Goal: Navigation & Orientation: Find specific page/section

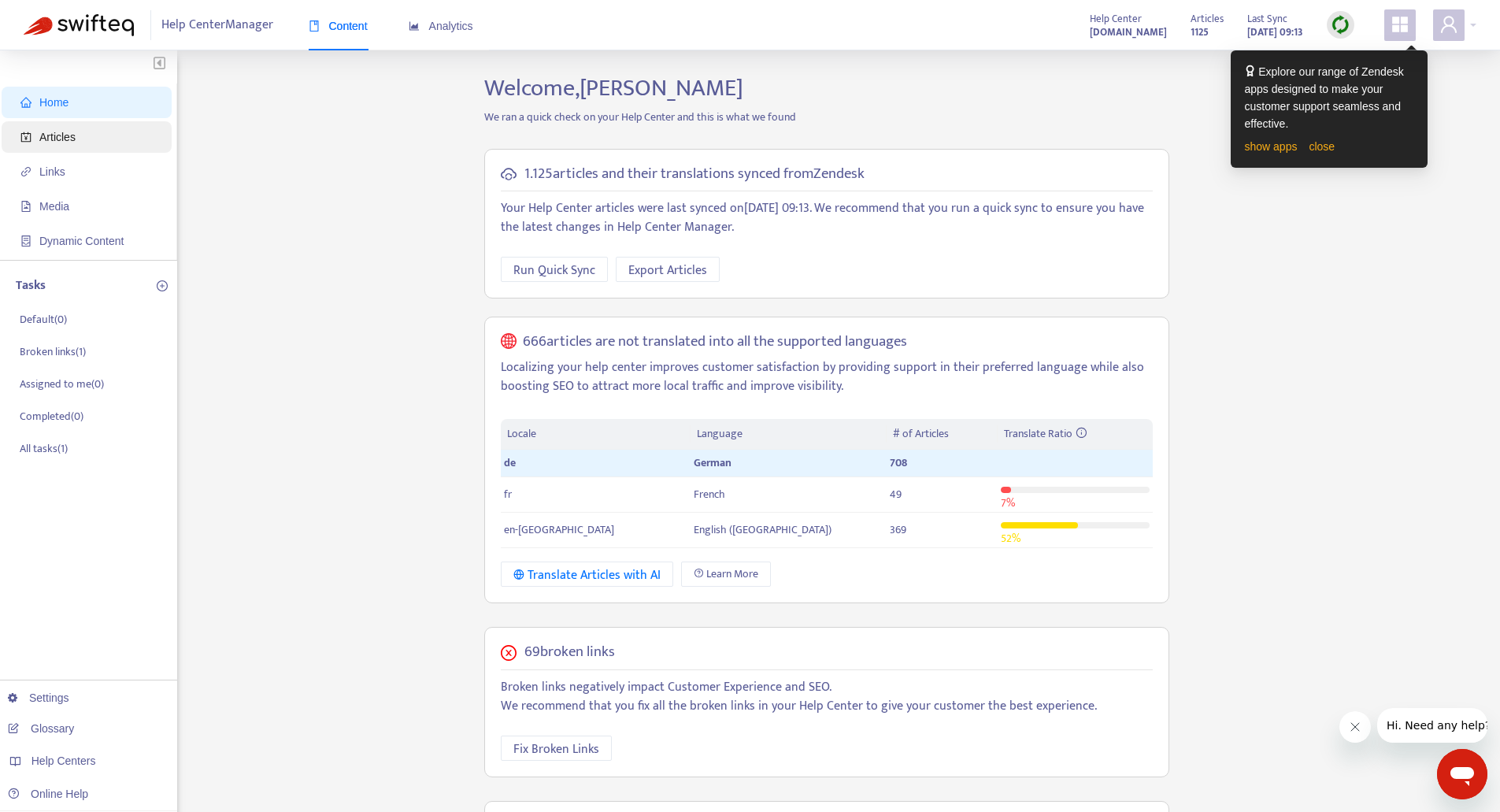
click at [51, 138] on span "Articles" at bounding box center [58, 137] width 37 height 12
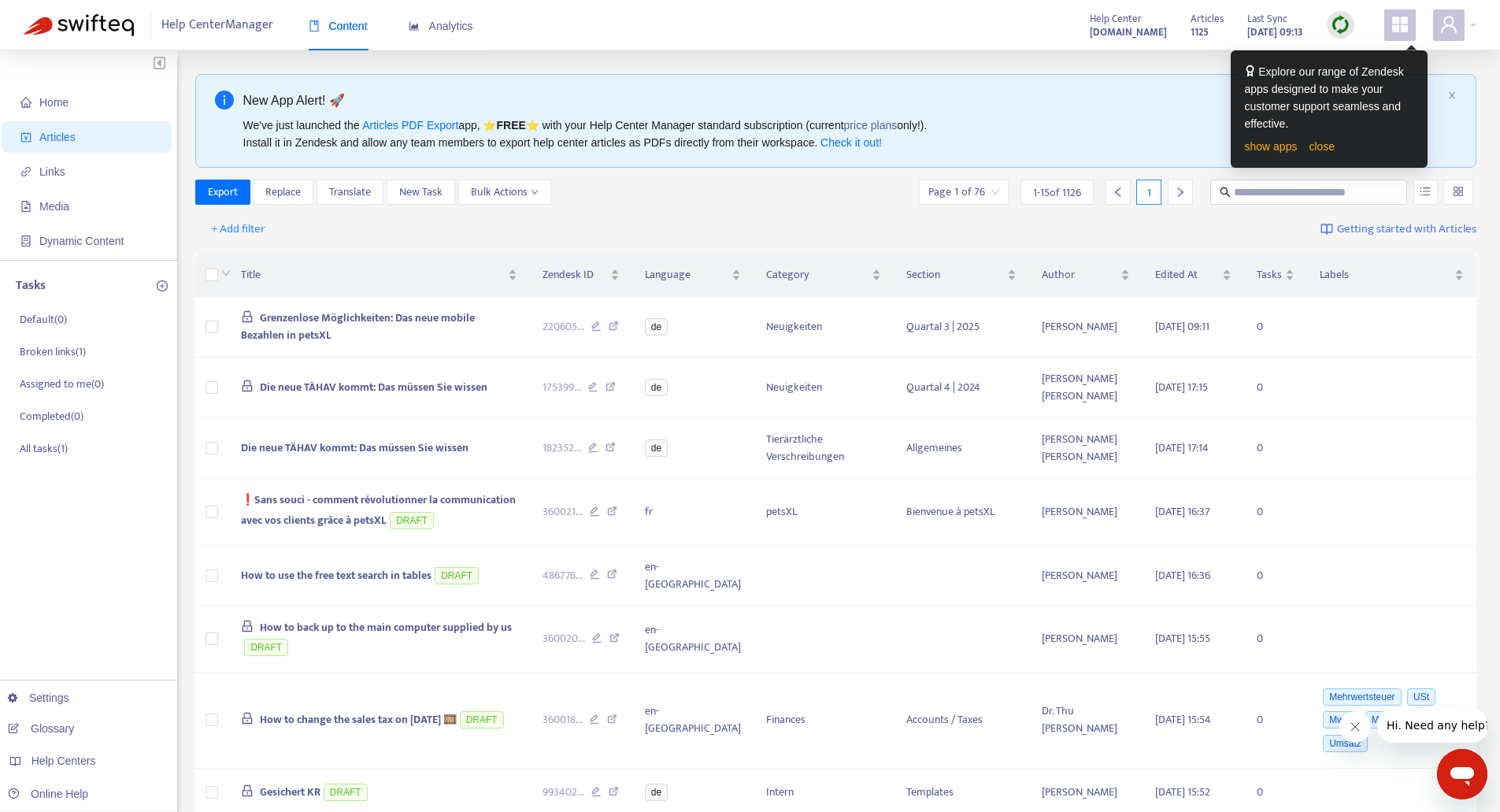
click at [1117, 31] on strong "easyvetsupport.zendesk.com" at bounding box center [1128, 32] width 77 height 17
